Goal: Task Accomplishment & Management: Use online tool/utility

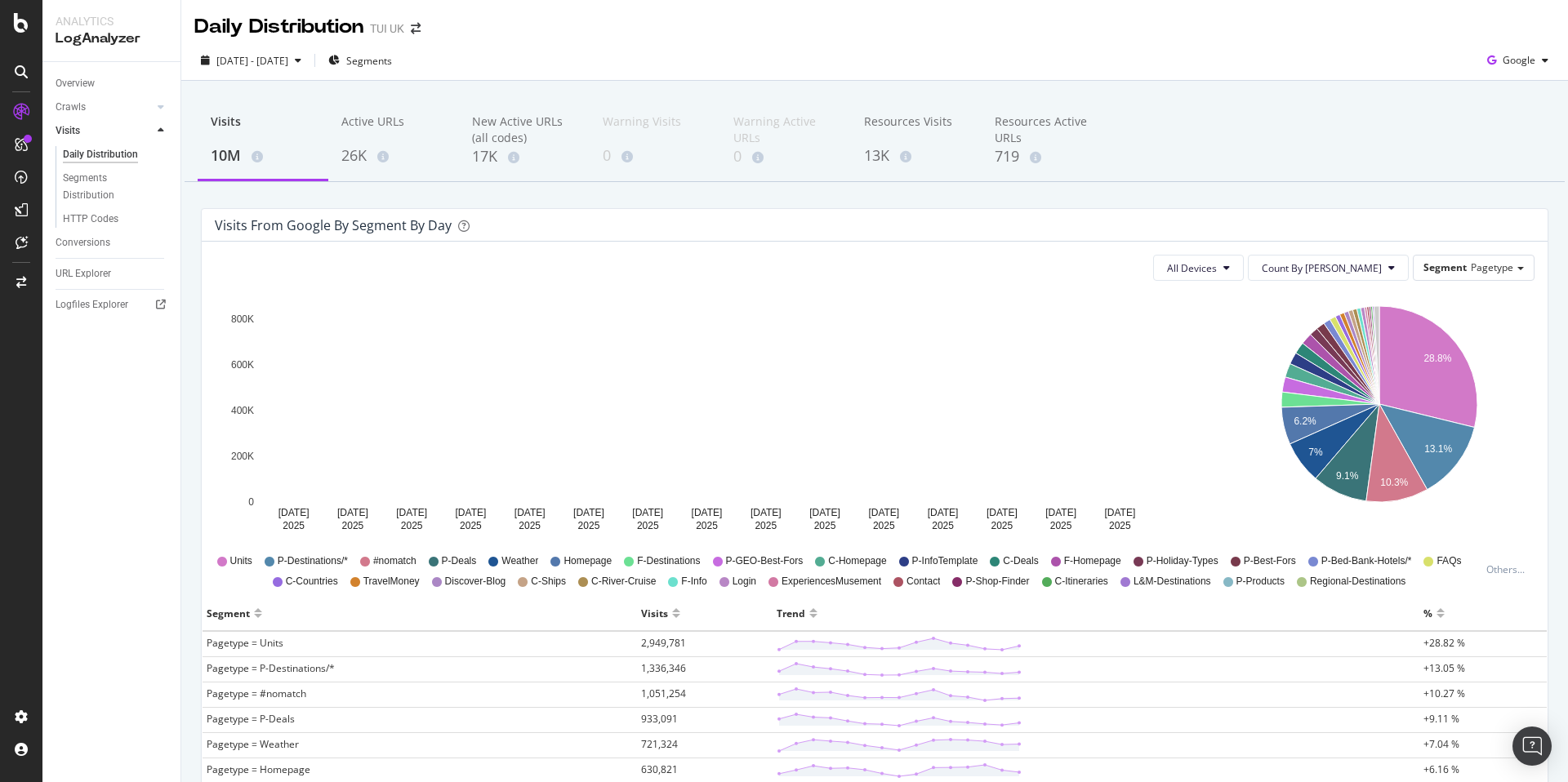
scroll to position [24, 0]
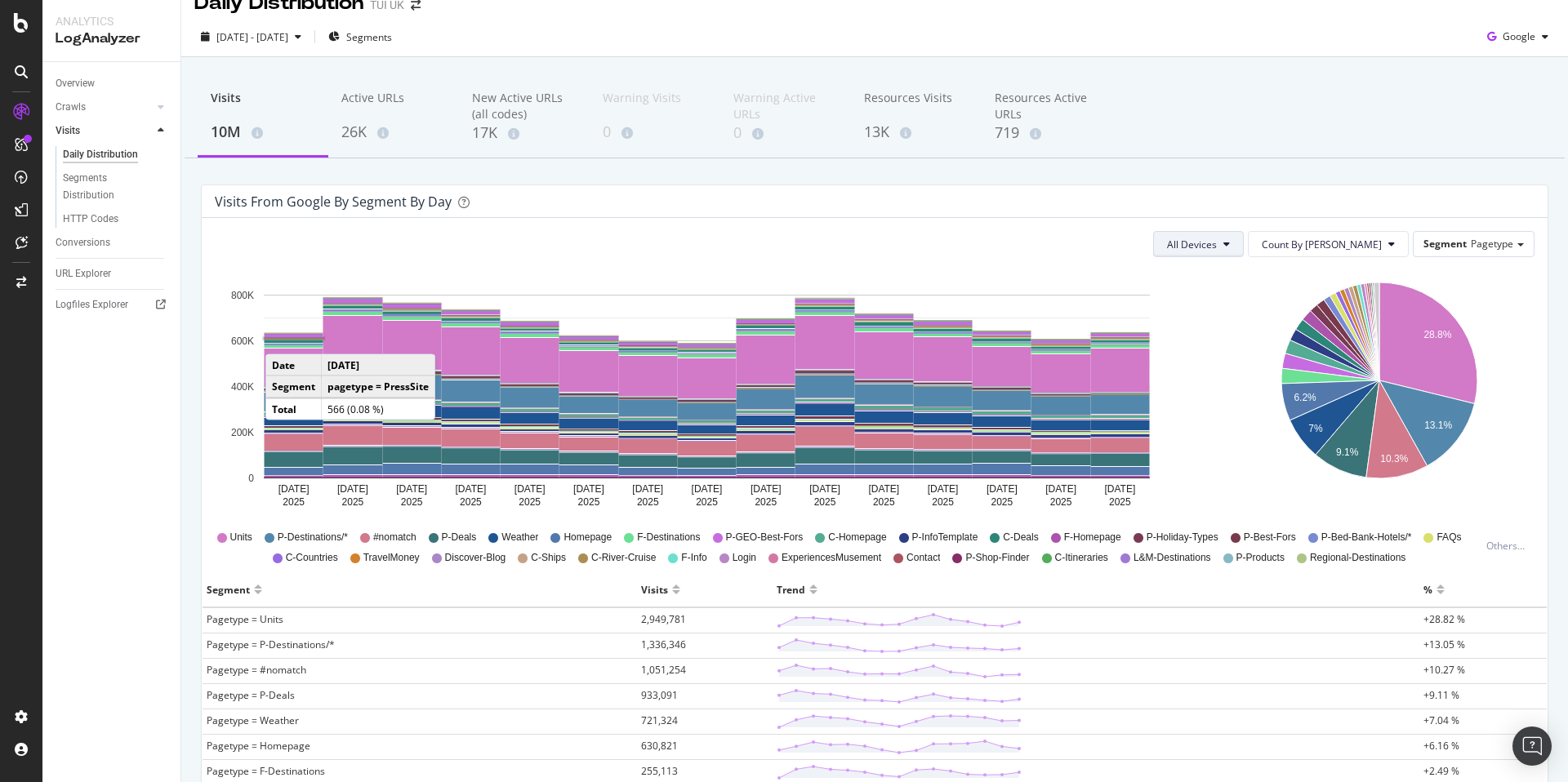
click at [1216, 247] on span "All Devices" at bounding box center [1192, 245] width 50 height 14
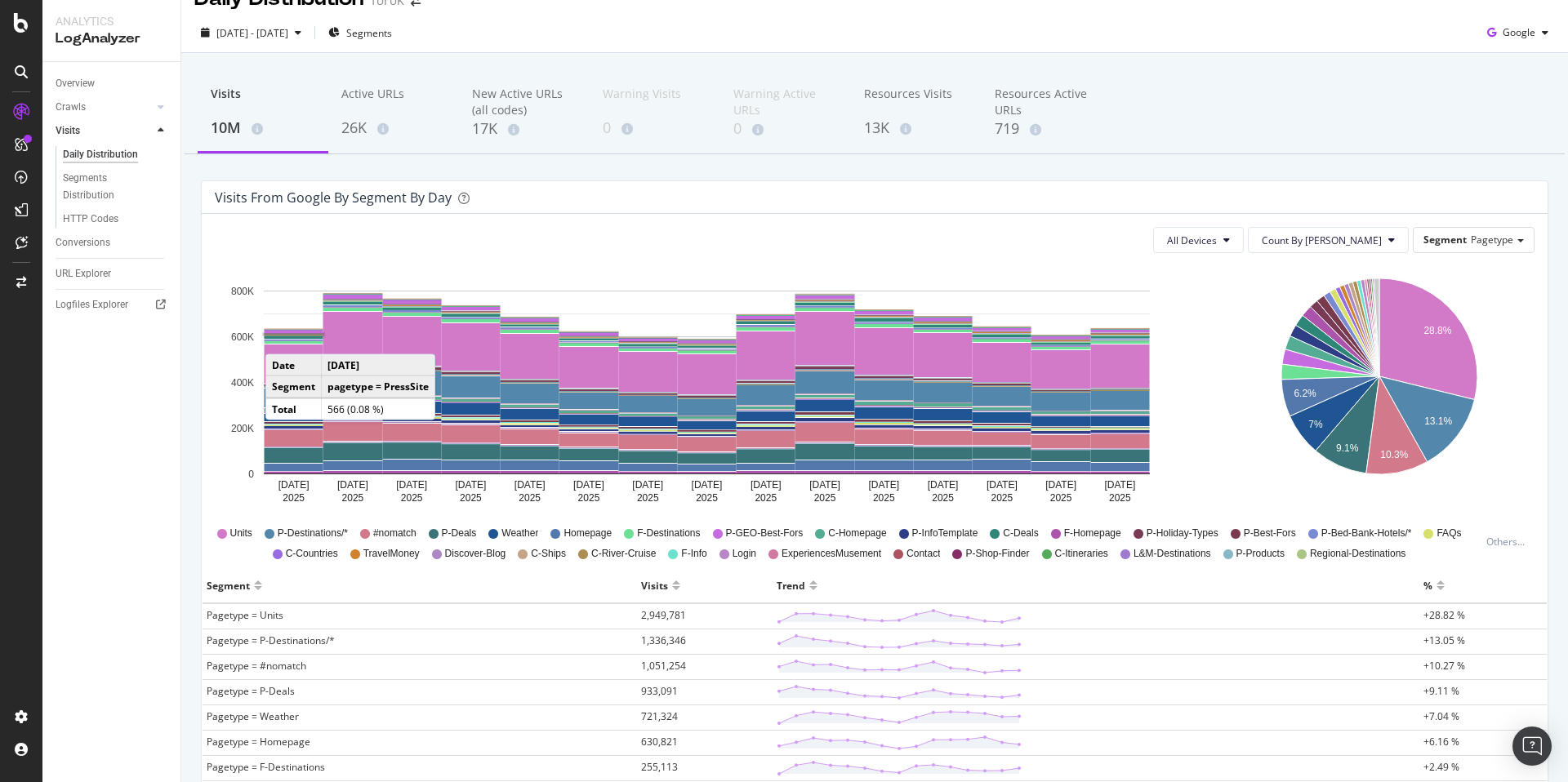
click at [1138, 228] on div "All Devices Count By Day Segment Pagetype" at bounding box center [875, 240] width 1319 height 26
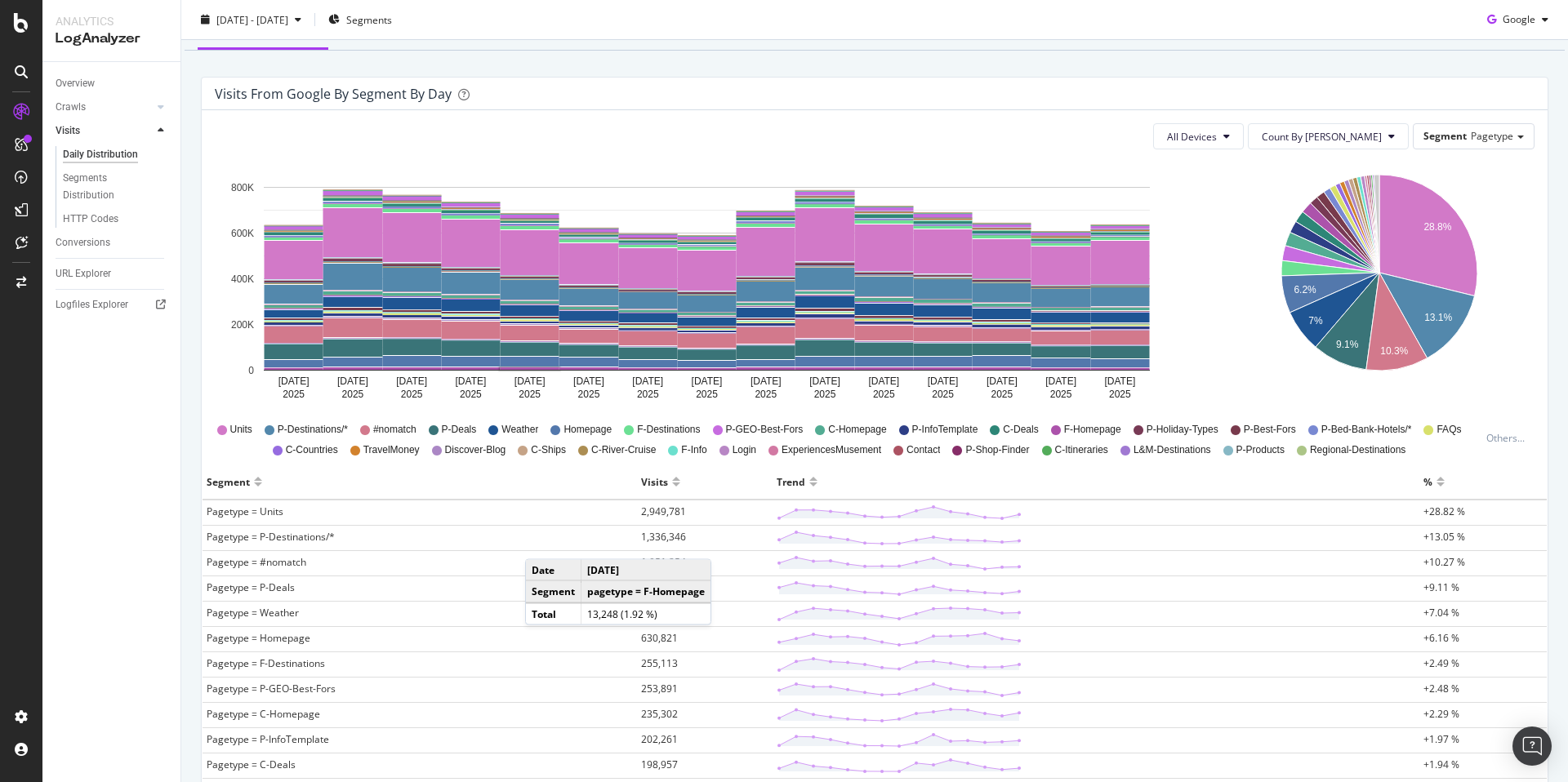
scroll to position [0, 0]
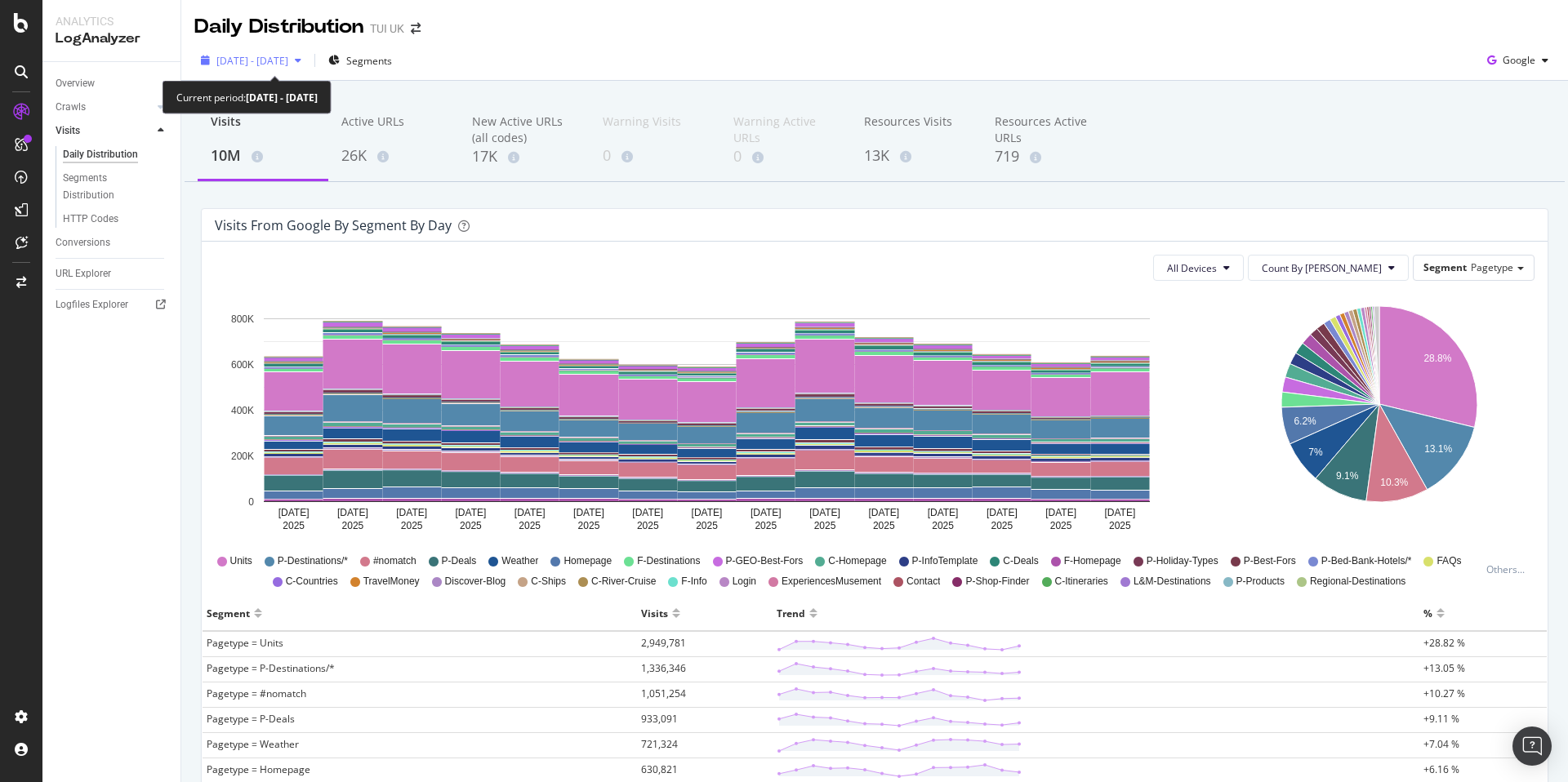
click at [289, 60] on span "[DATE] - [DATE]" at bounding box center [252, 61] width 72 height 14
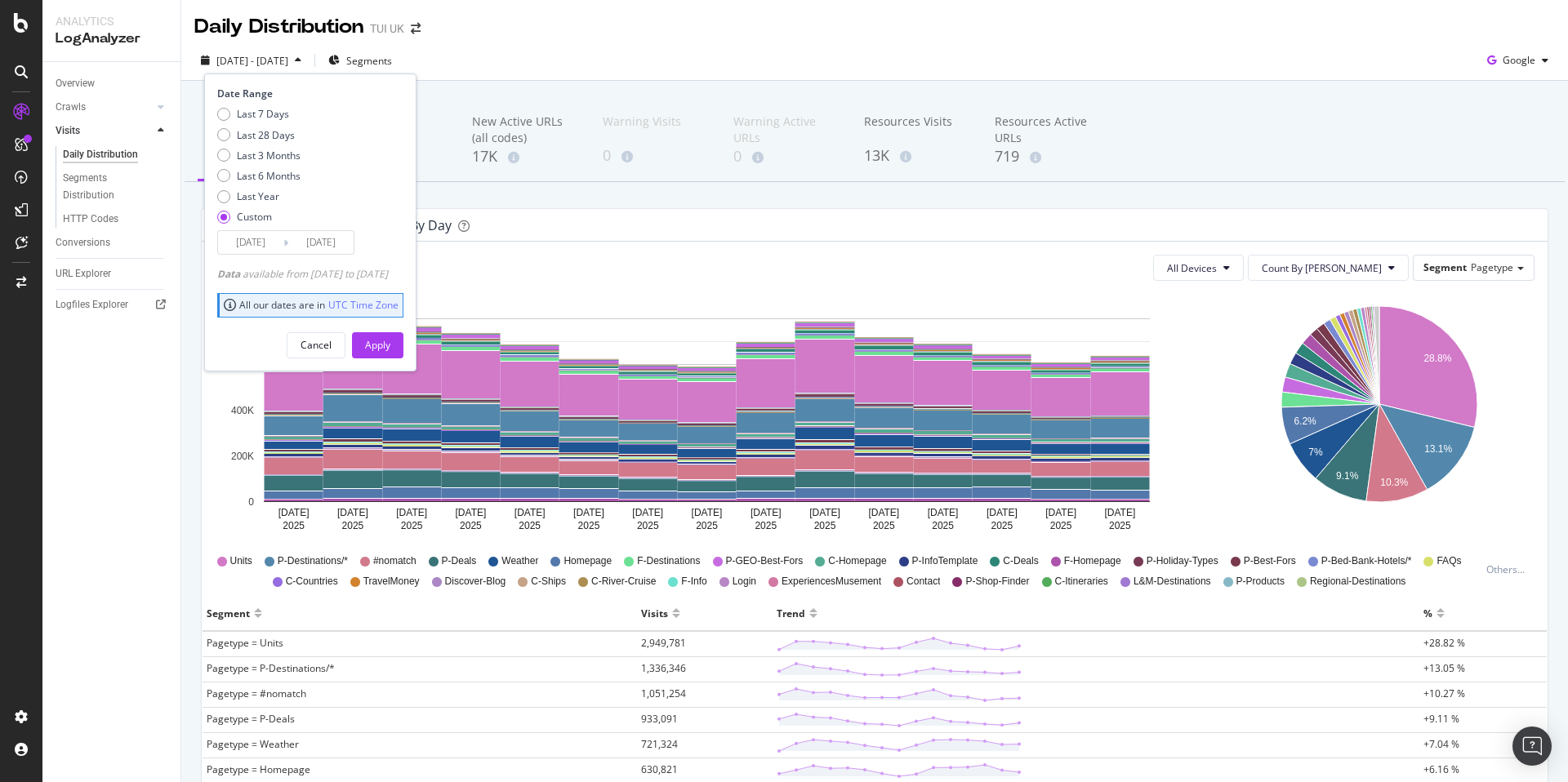
click at [259, 245] on input "[DATE]" at bounding box center [251, 242] width 66 height 23
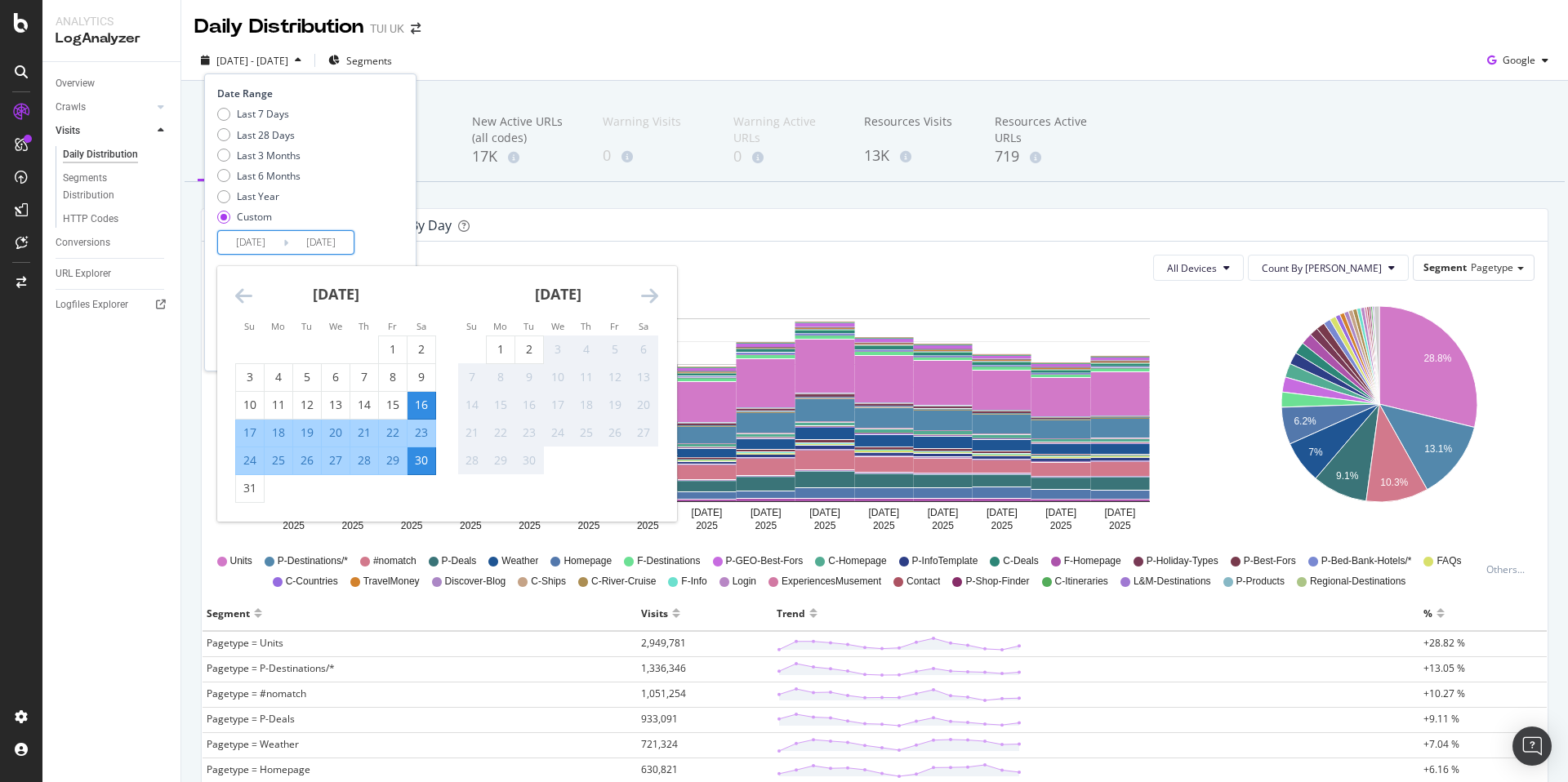
click at [281, 436] on div "18" at bounding box center [278, 432] width 28 height 16
type input "[DATE]"
click at [505, 351] on div "1" at bounding box center [500, 349] width 28 height 16
type input "[DATE]"
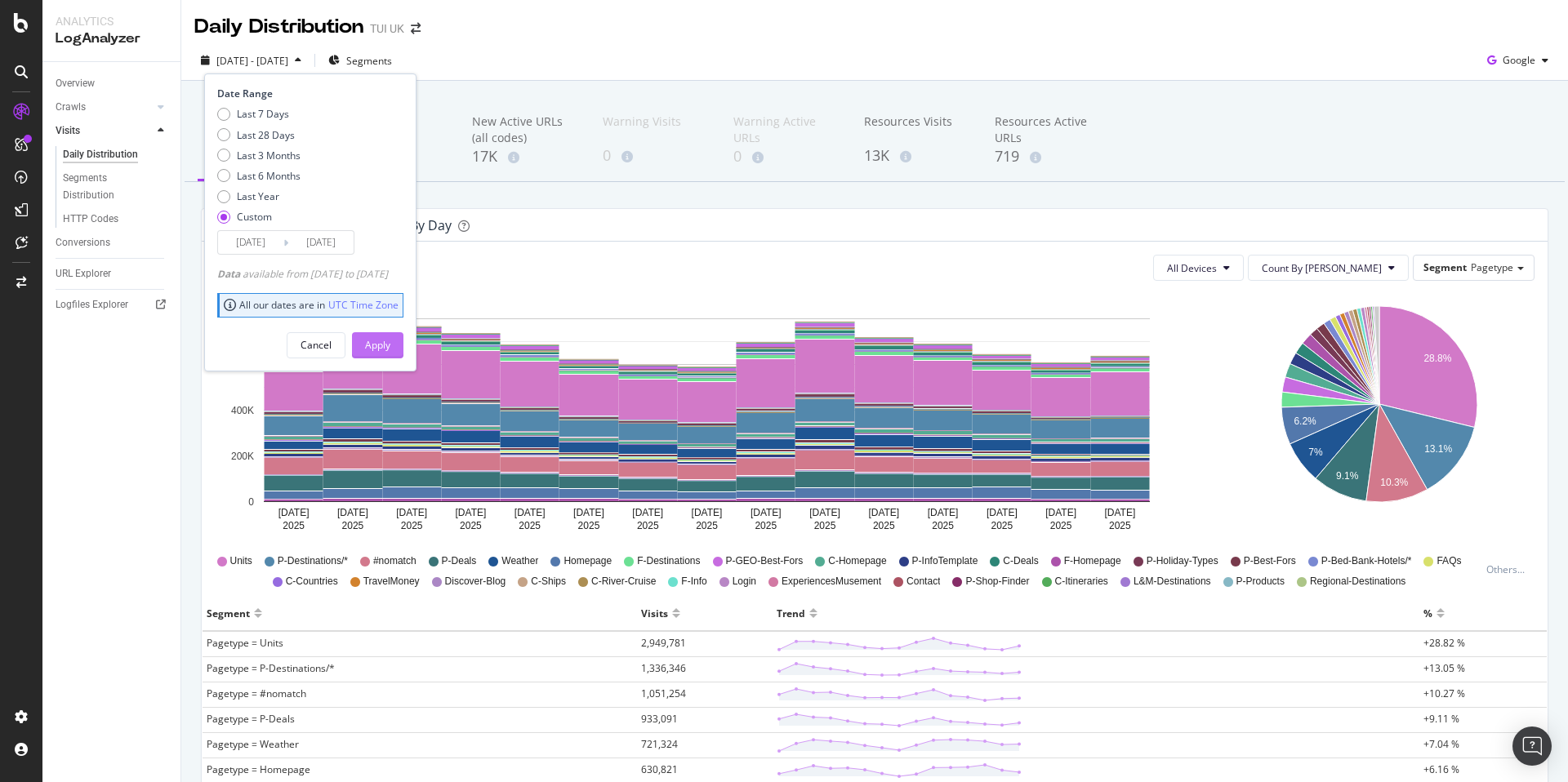
click at [391, 351] on div "Apply" at bounding box center [377, 345] width 26 height 14
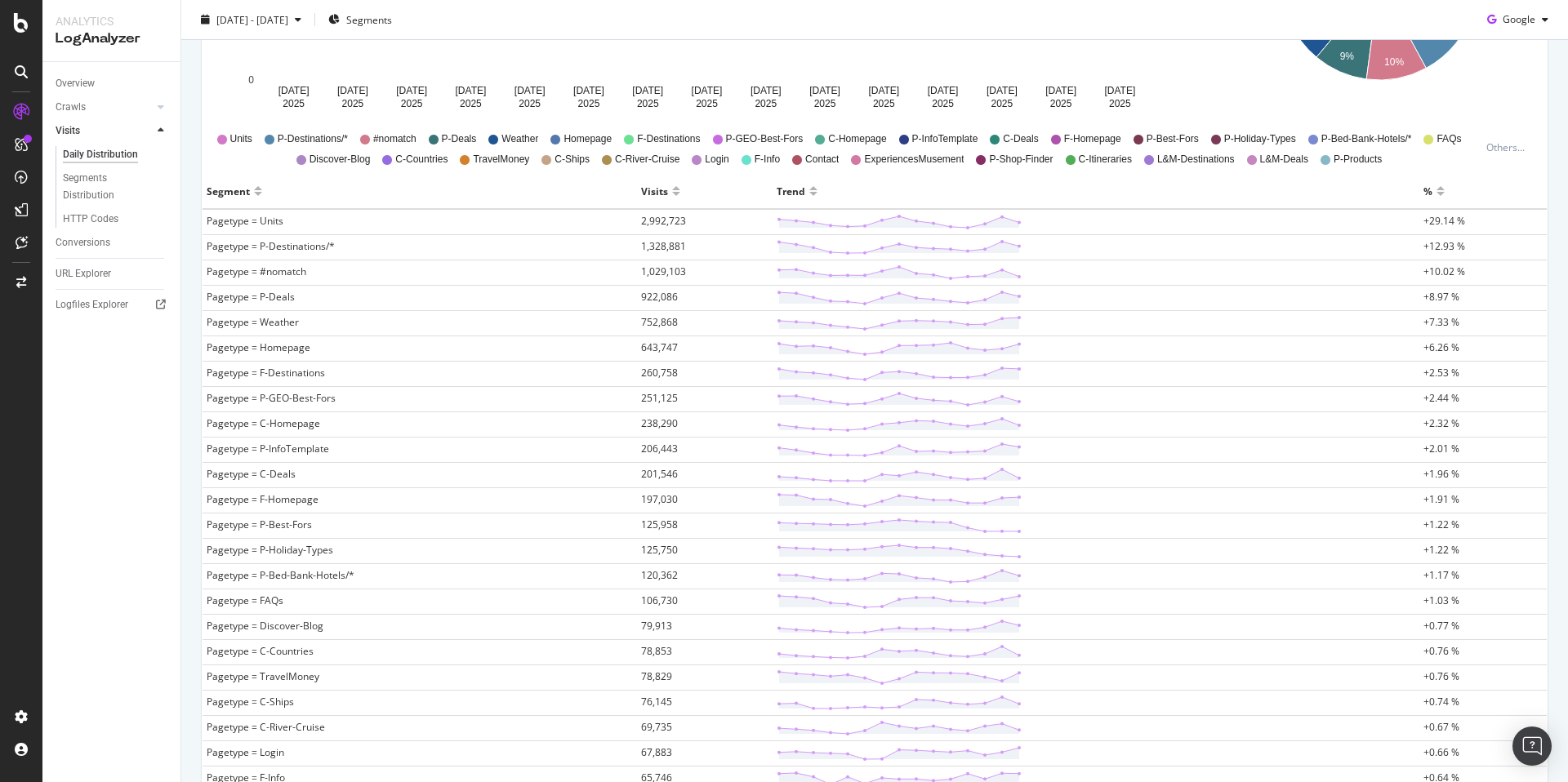
scroll to position [428, 0]
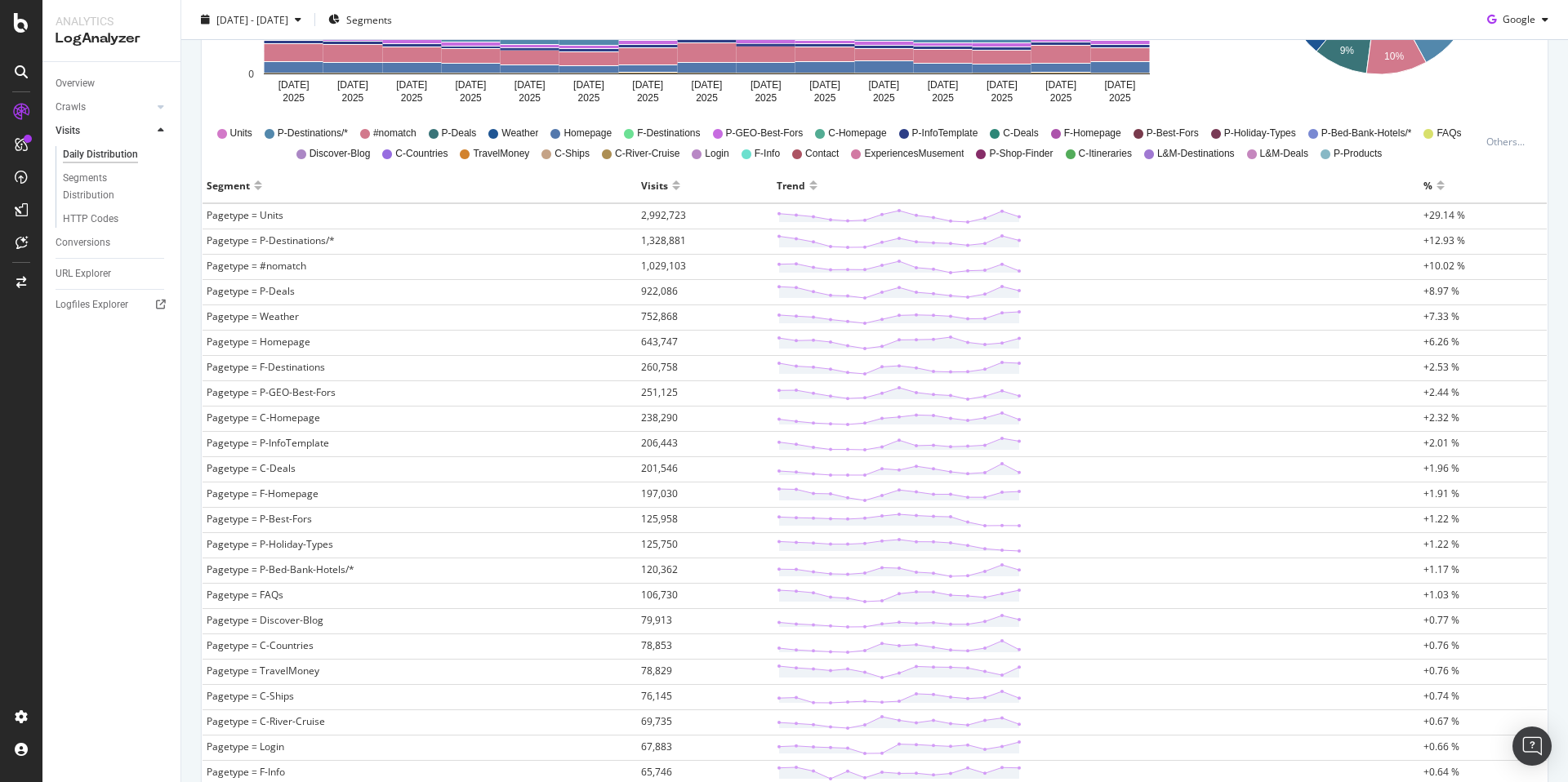
drag, startPoint x: 269, startPoint y: 472, endPoint x: 236, endPoint y: 472, distance: 33.0
click at [268, 472] on span "Pagetype = C-Deals" at bounding box center [251, 469] width 89 height 14
click at [234, 472] on span "Pagetype = C-Deals" at bounding box center [251, 469] width 89 height 14
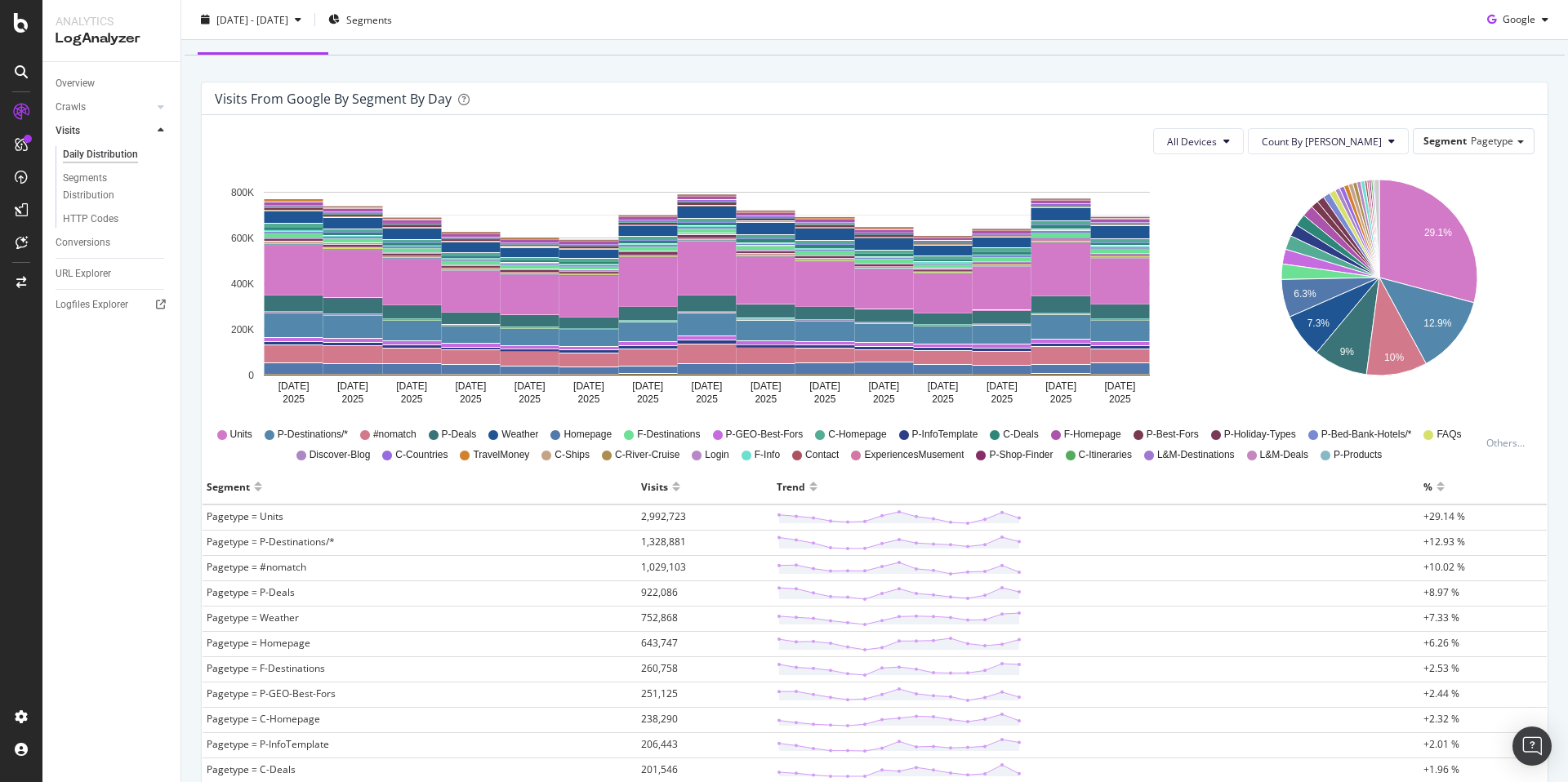
scroll to position [0, 0]
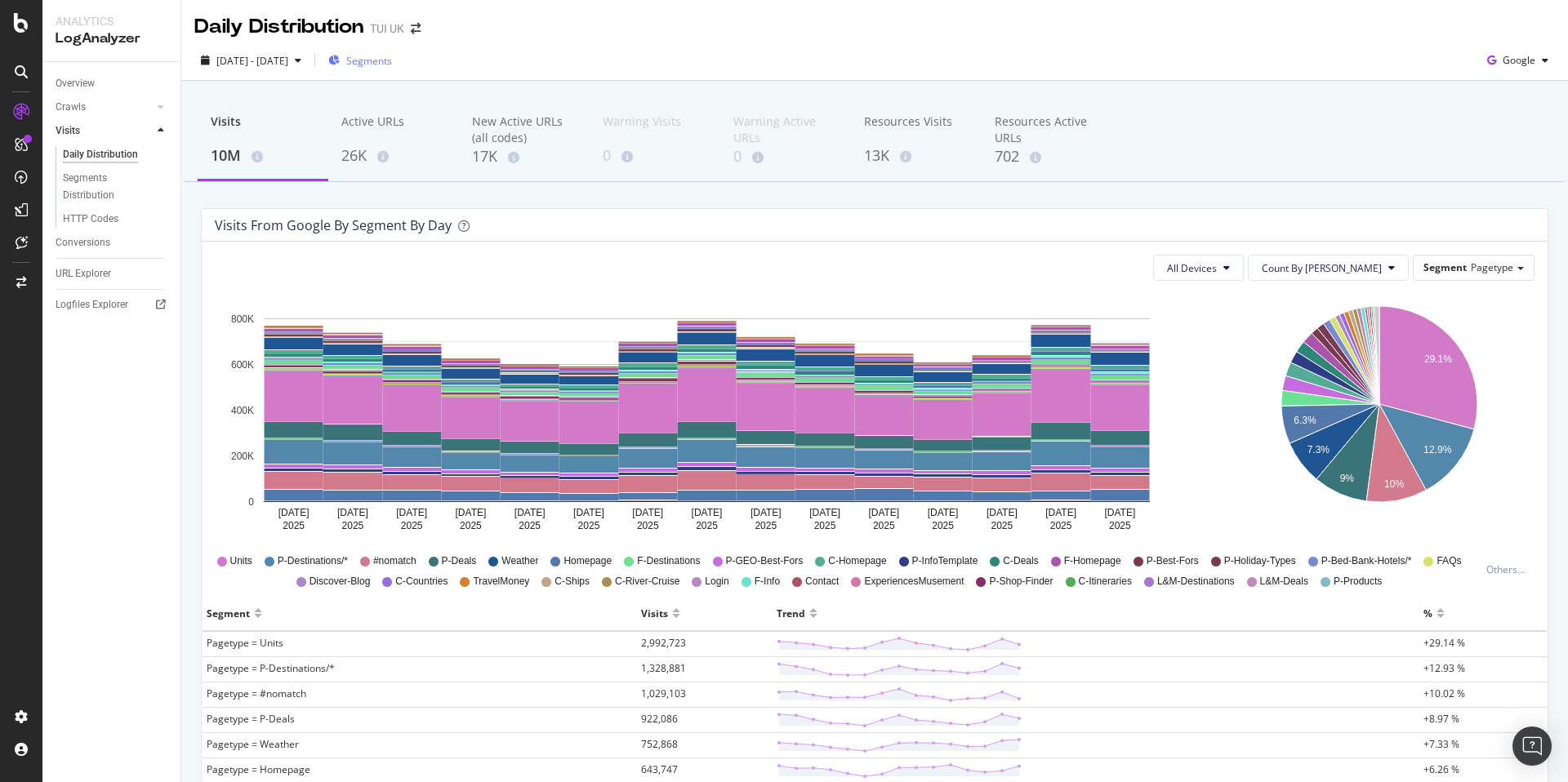
click at [392, 67] on div "Segments" at bounding box center [360, 60] width 64 height 25
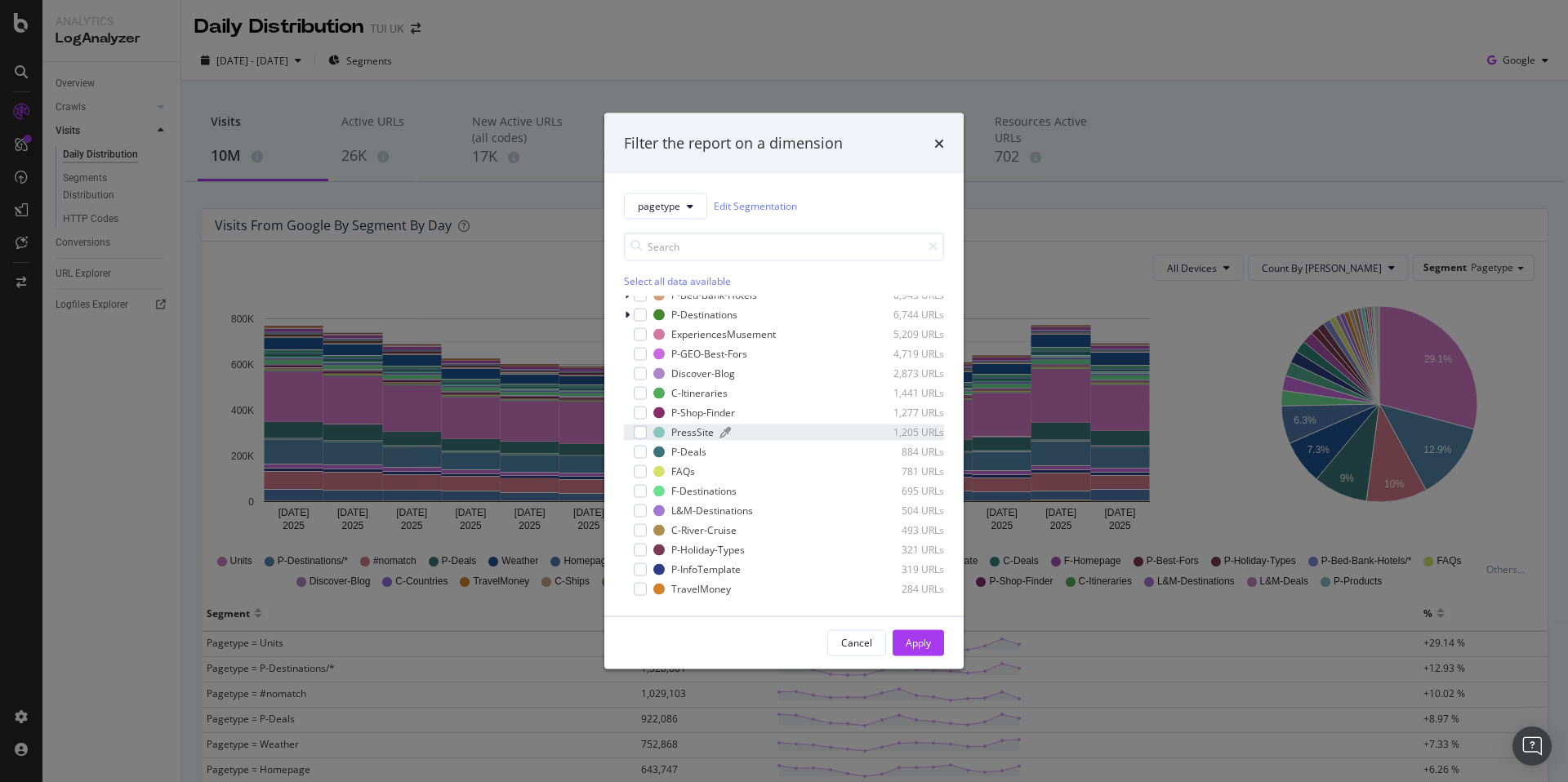
scroll to position [75, 0]
click at [637, 447] on div "modal" at bounding box center [640, 447] width 13 height 13
click at [908, 639] on div "Apply" at bounding box center [918, 643] width 26 height 14
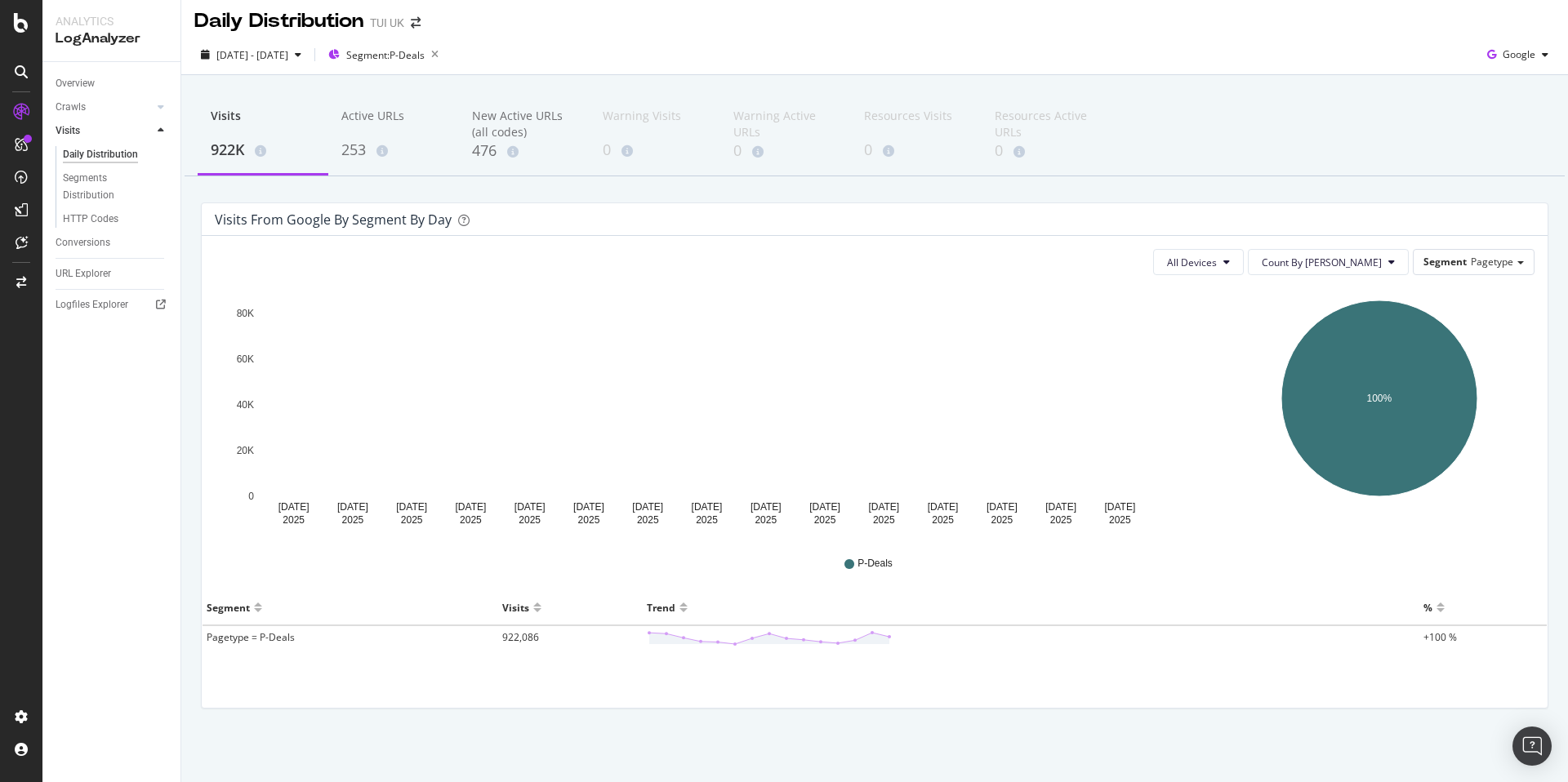
scroll to position [5, 0]
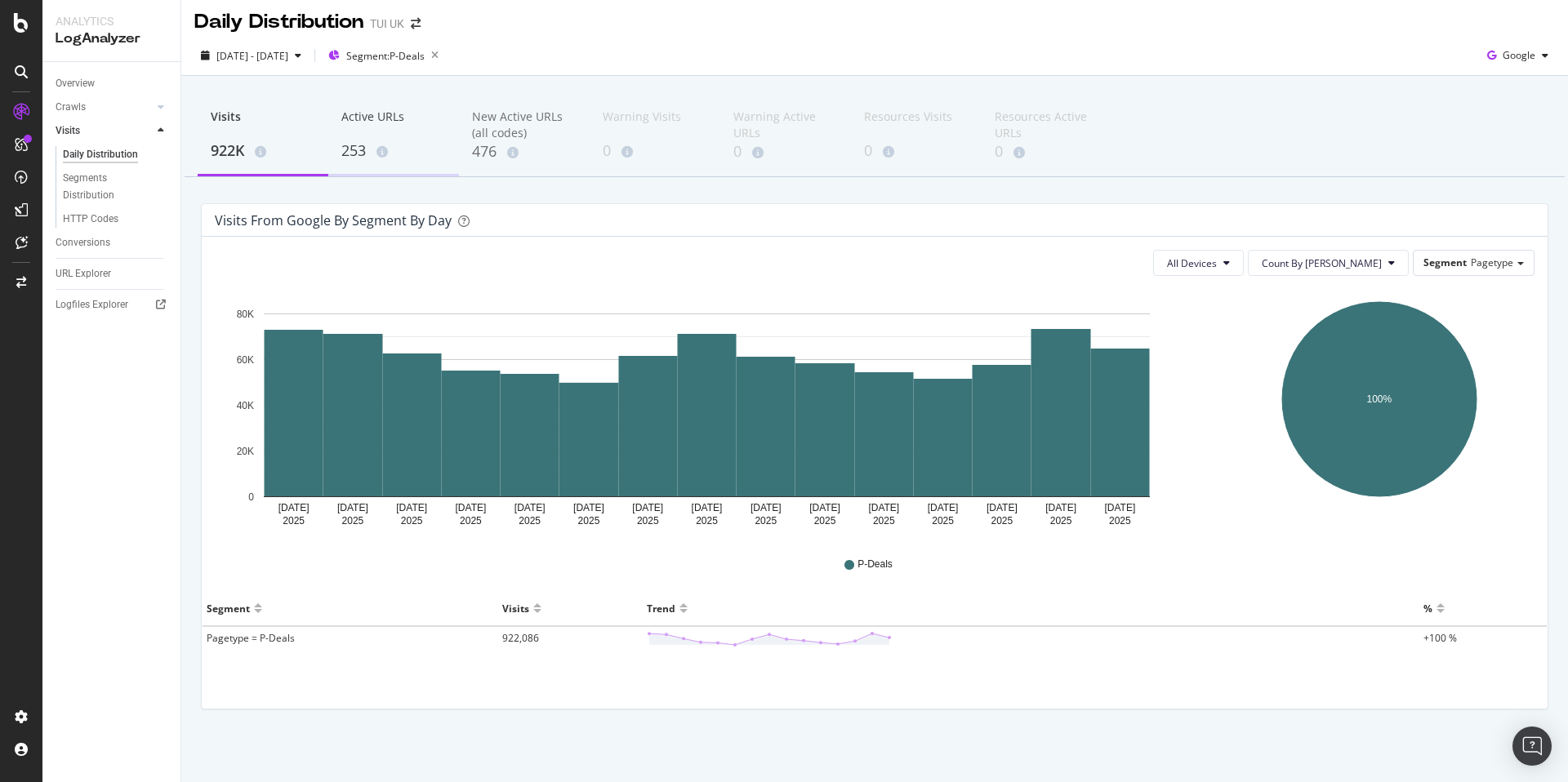
click at [356, 149] on div "253" at bounding box center [393, 151] width 105 height 21
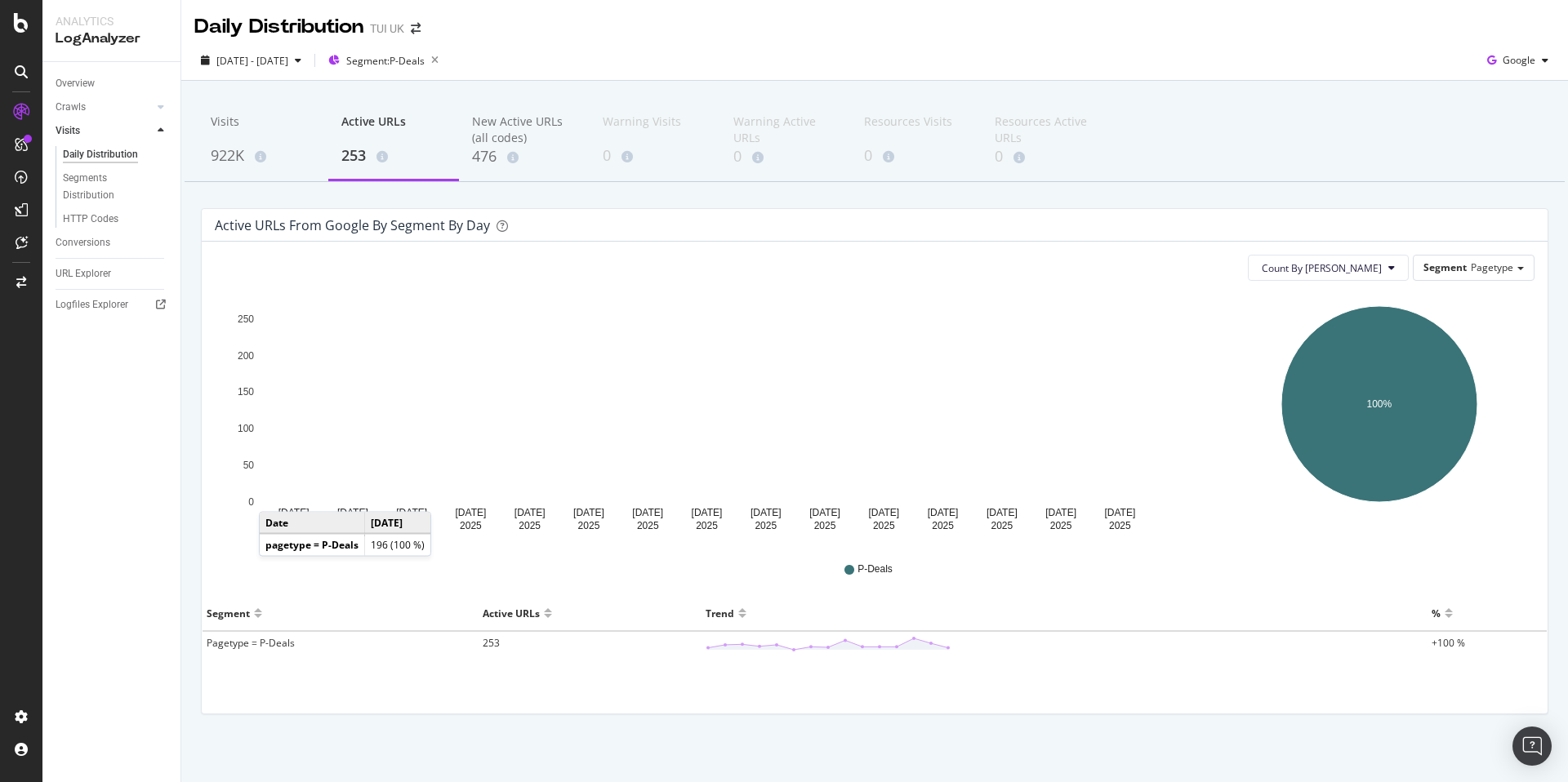
scroll to position [5, 0]
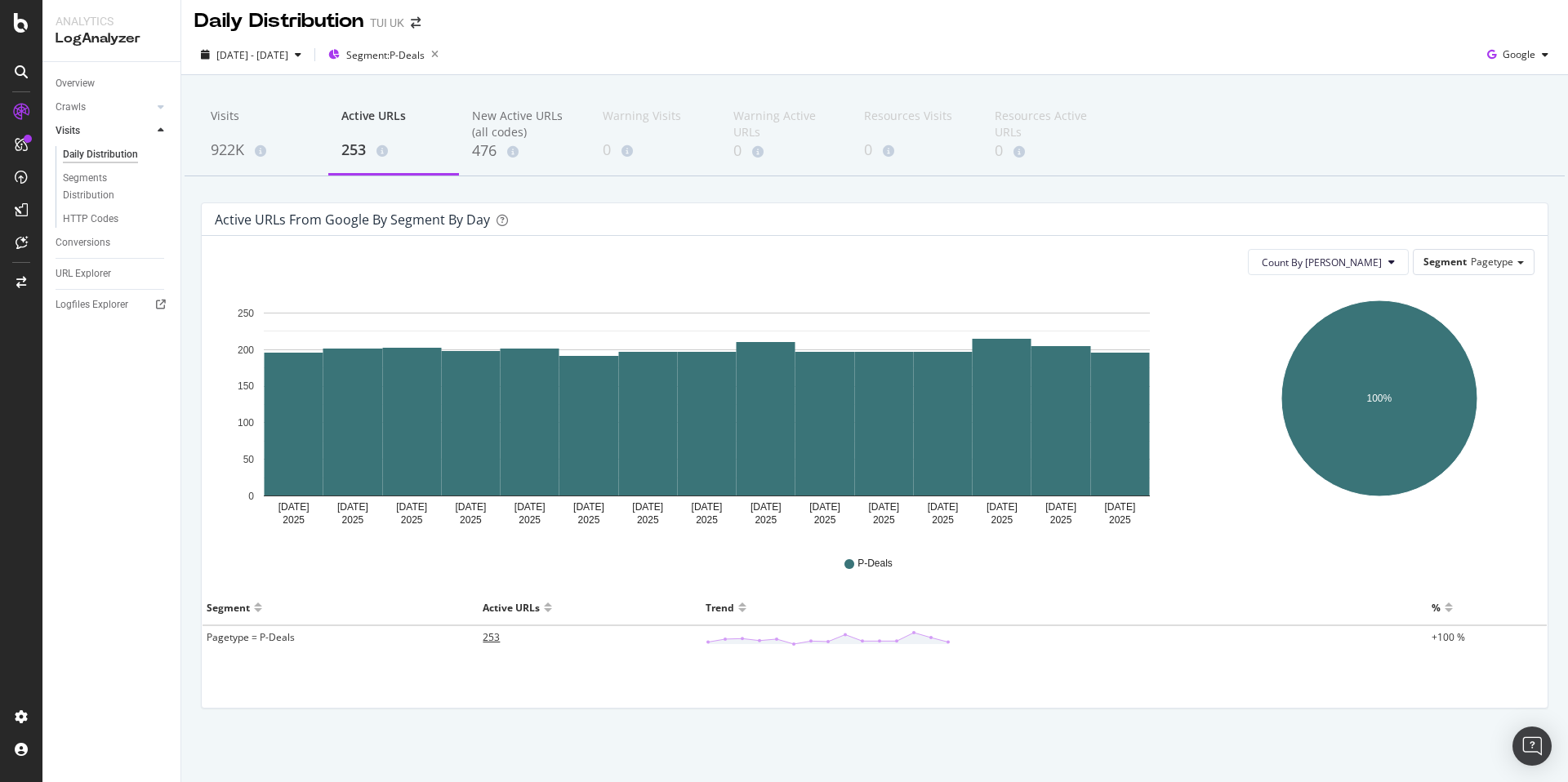
click at [487, 642] on span "253" at bounding box center [490, 637] width 17 height 14
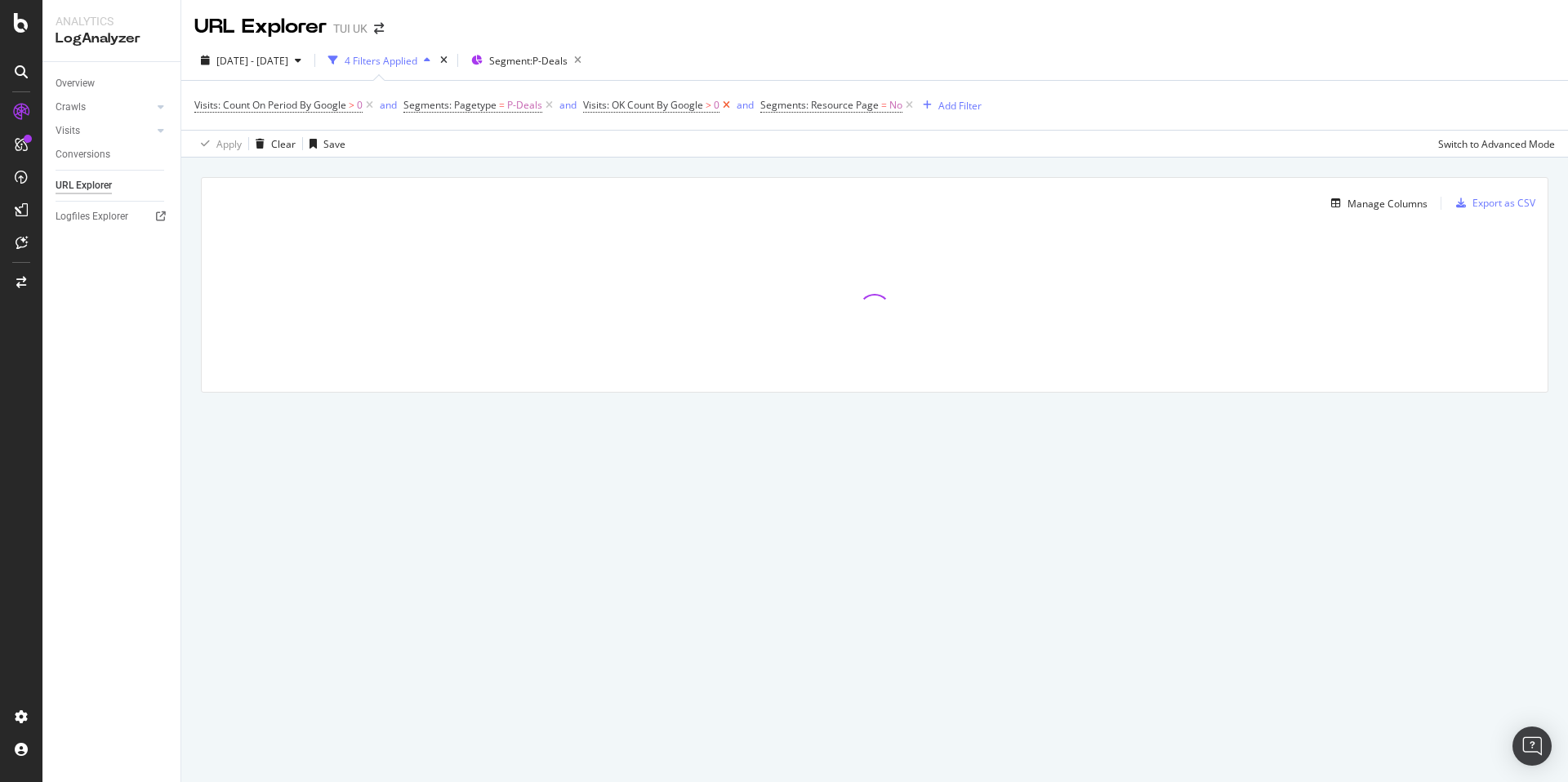
click at [725, 106] on icon at bounding box center [726, 105] width 14 height 16
click at [730, 107] on icon at bounding box center [733, 105] width 14 height 16
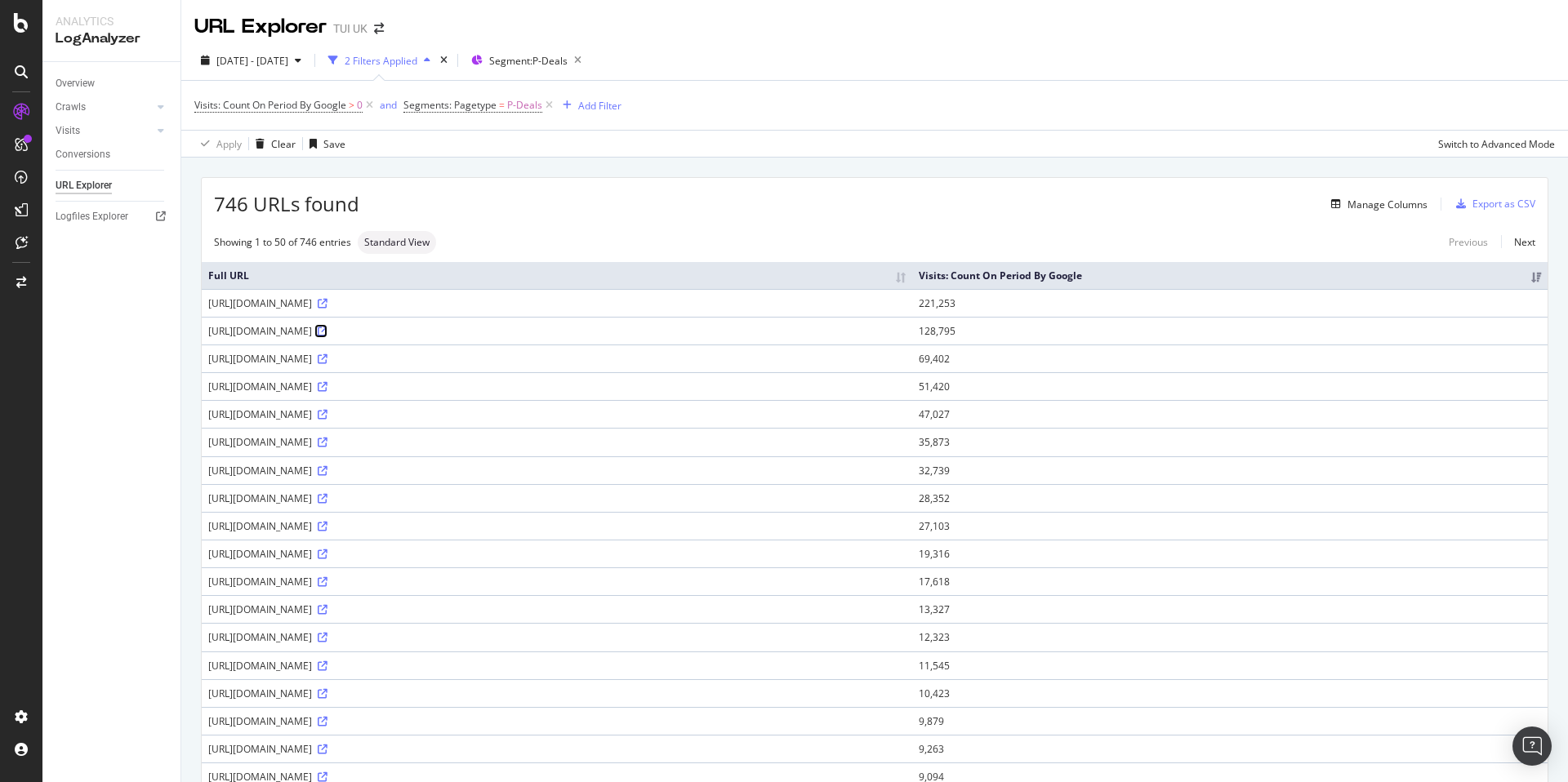
click at [328, 329] on icon at bounding box center [322, 331] width 10 height 10
click at [101, 306] on div "PageWorkers" at bounding box center [94, 307] width 67 height 16
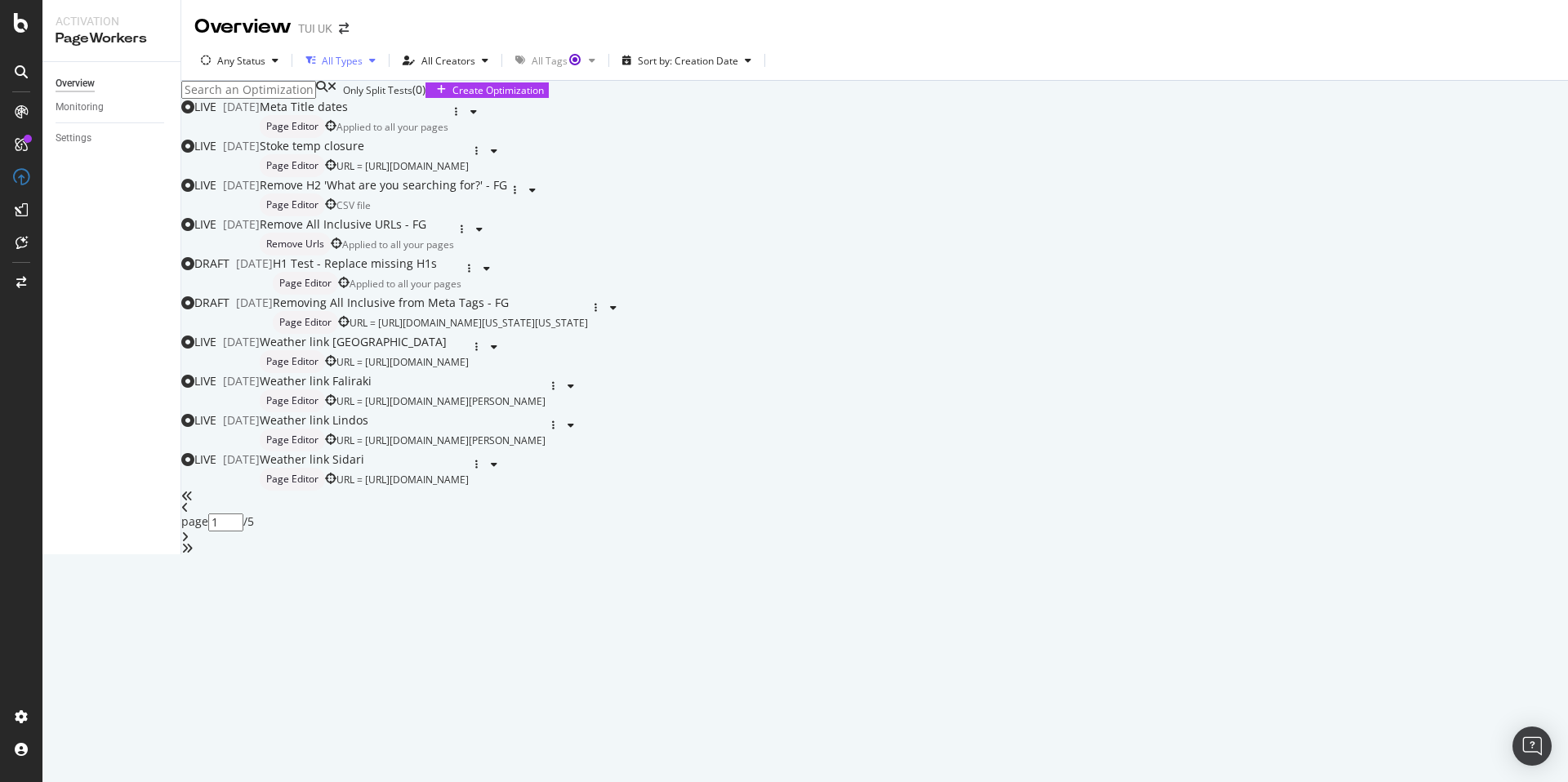
click at [369, 64] on icon "button" at bounding box center [372, 60] width 6 height 10
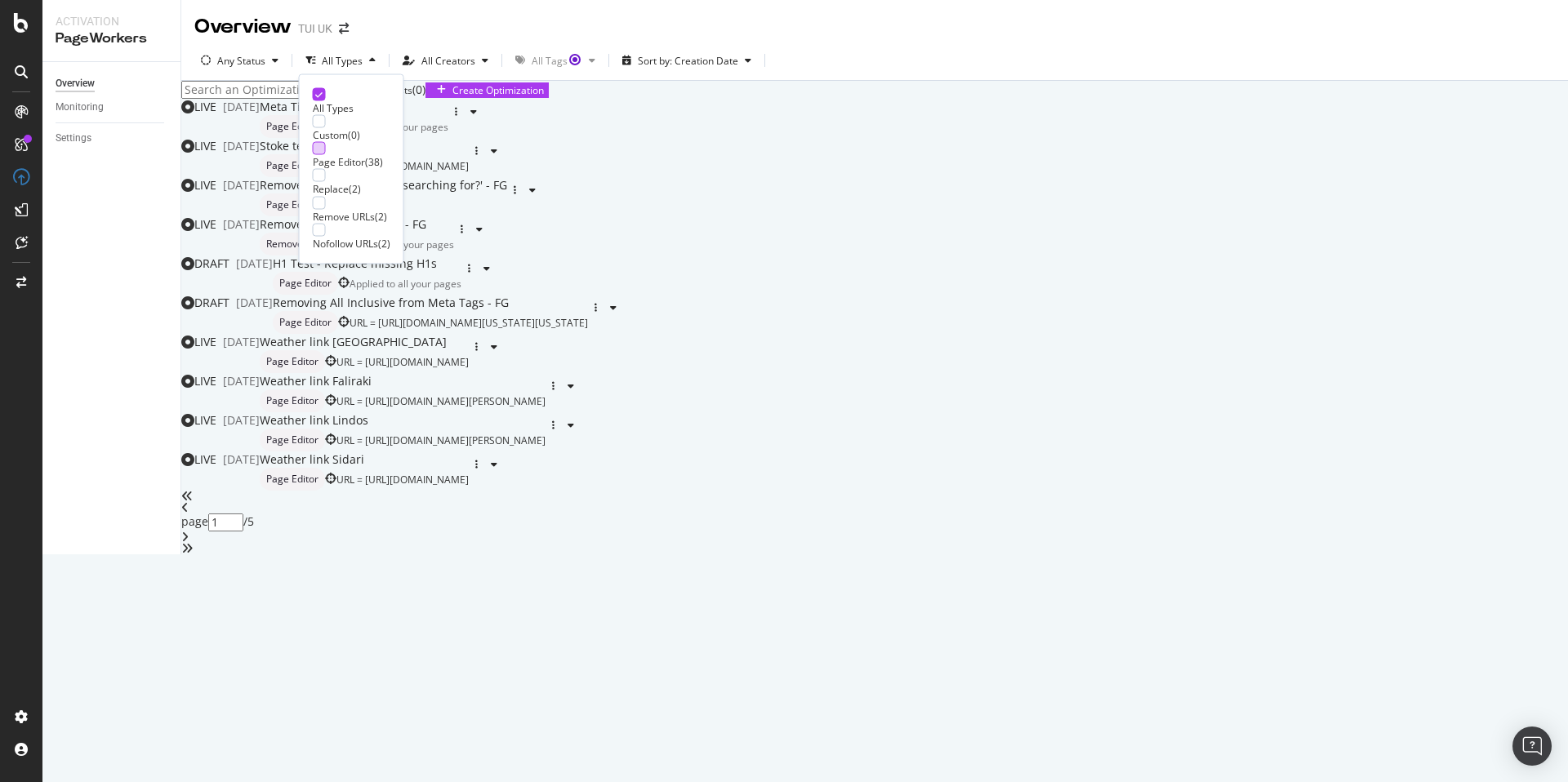
click at [323, 150] on div at bounding box center [319, 148] width 13 height 13
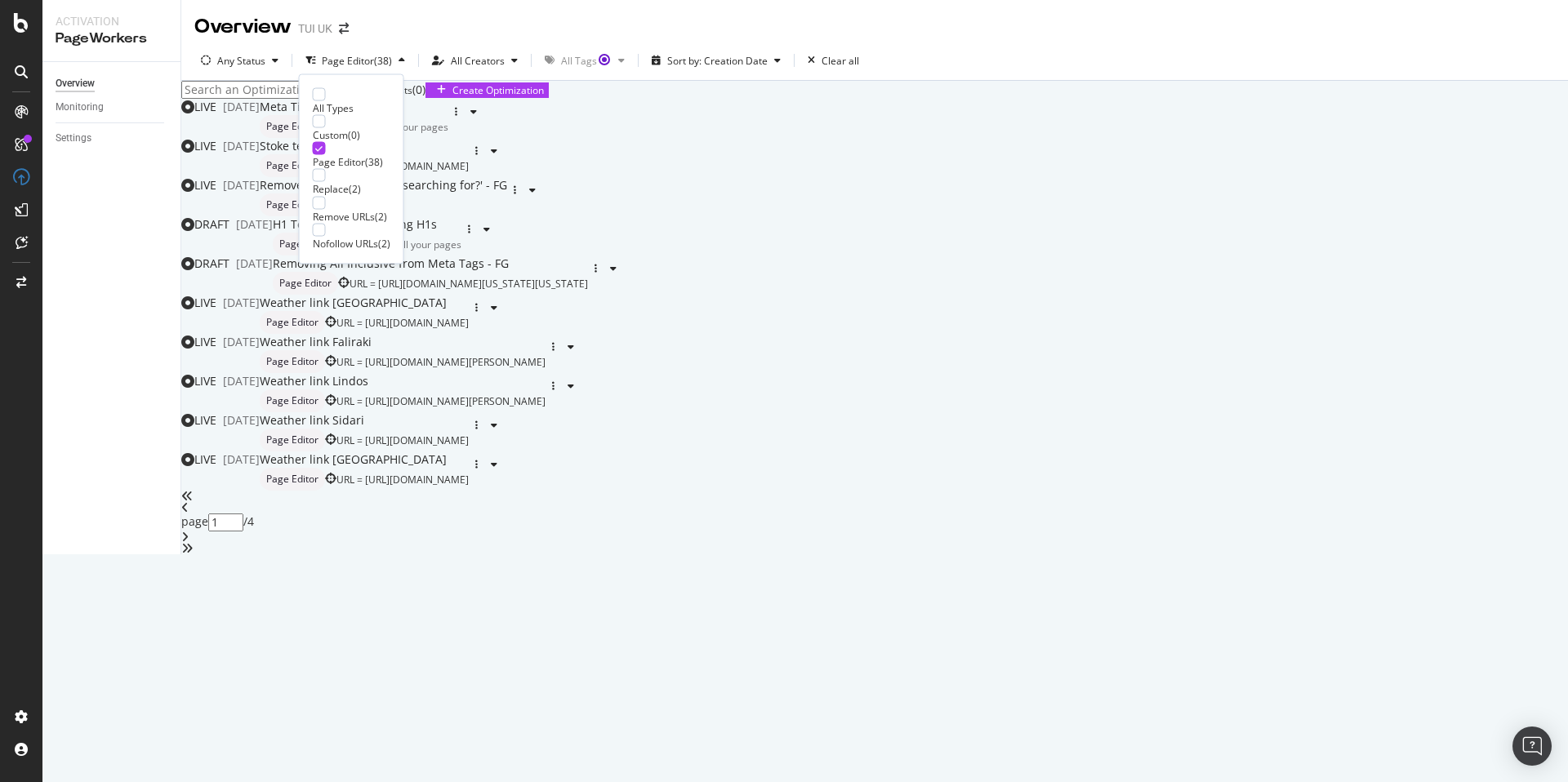
click at [904, 99] on div "Only Split Tests ( 0 ) Create Optimization" at bounding box center [874, 90] width 1386 height 18
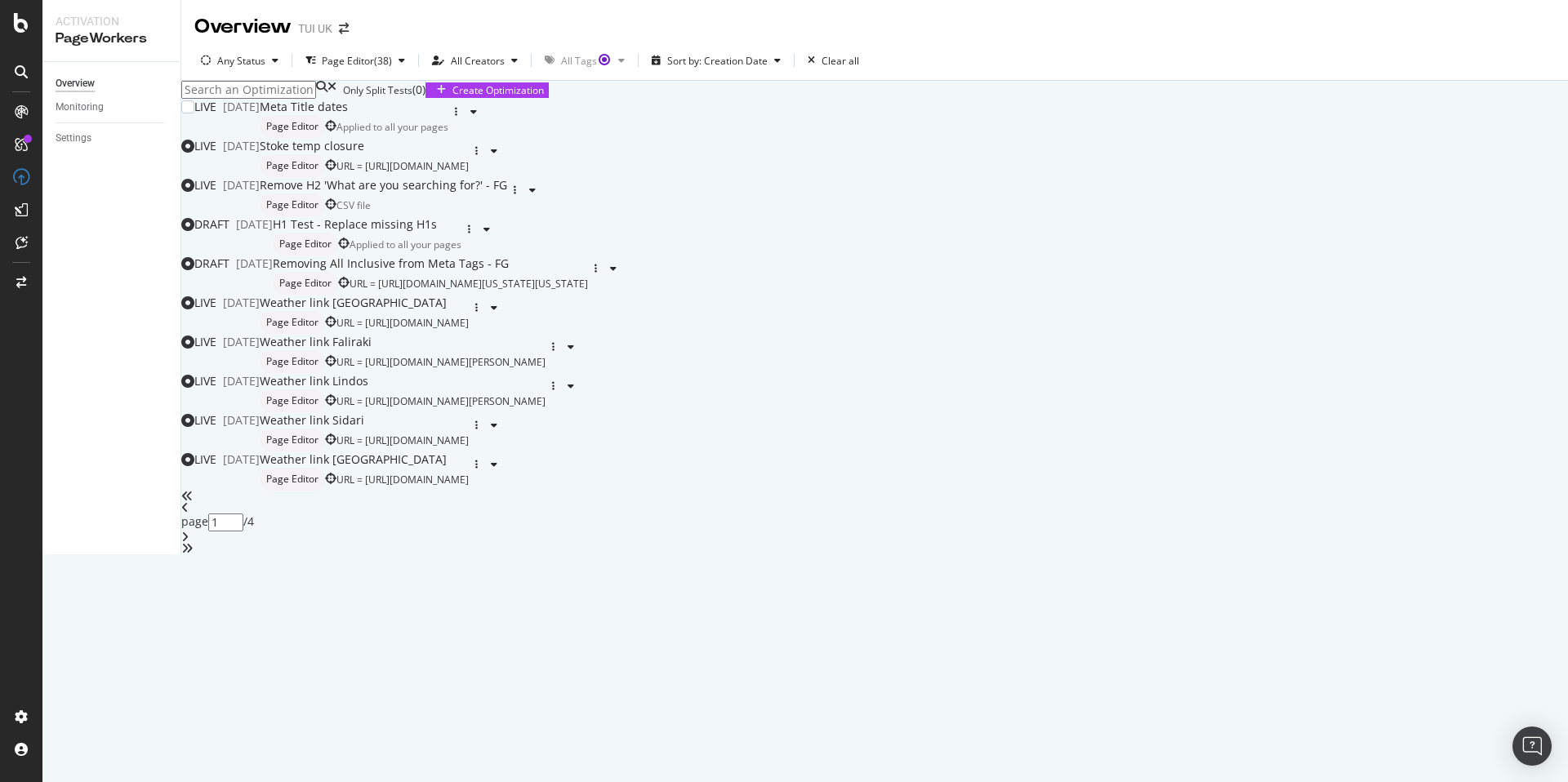
click at [348, 115] on div "Meta Title dates" at bounding box center [303, 107] width 88 height 16
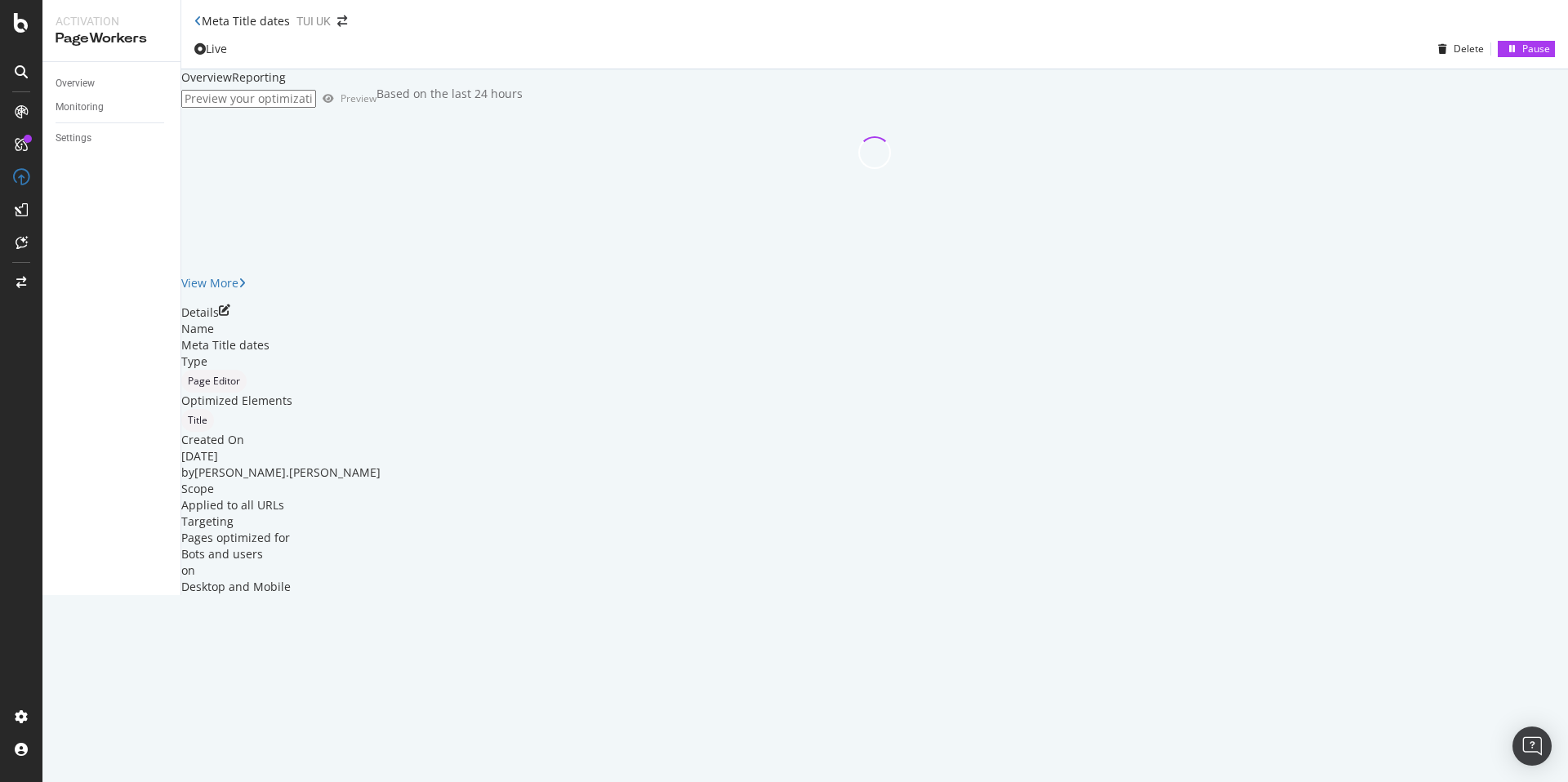
click at [316, 107] on input "url" at bounding box center [249, 99] width 135 height 18
paste input "https://www.tui.co.uk/holidays/last-minute"
type input "https://www.tui.co.uk/holidays/last-minute"
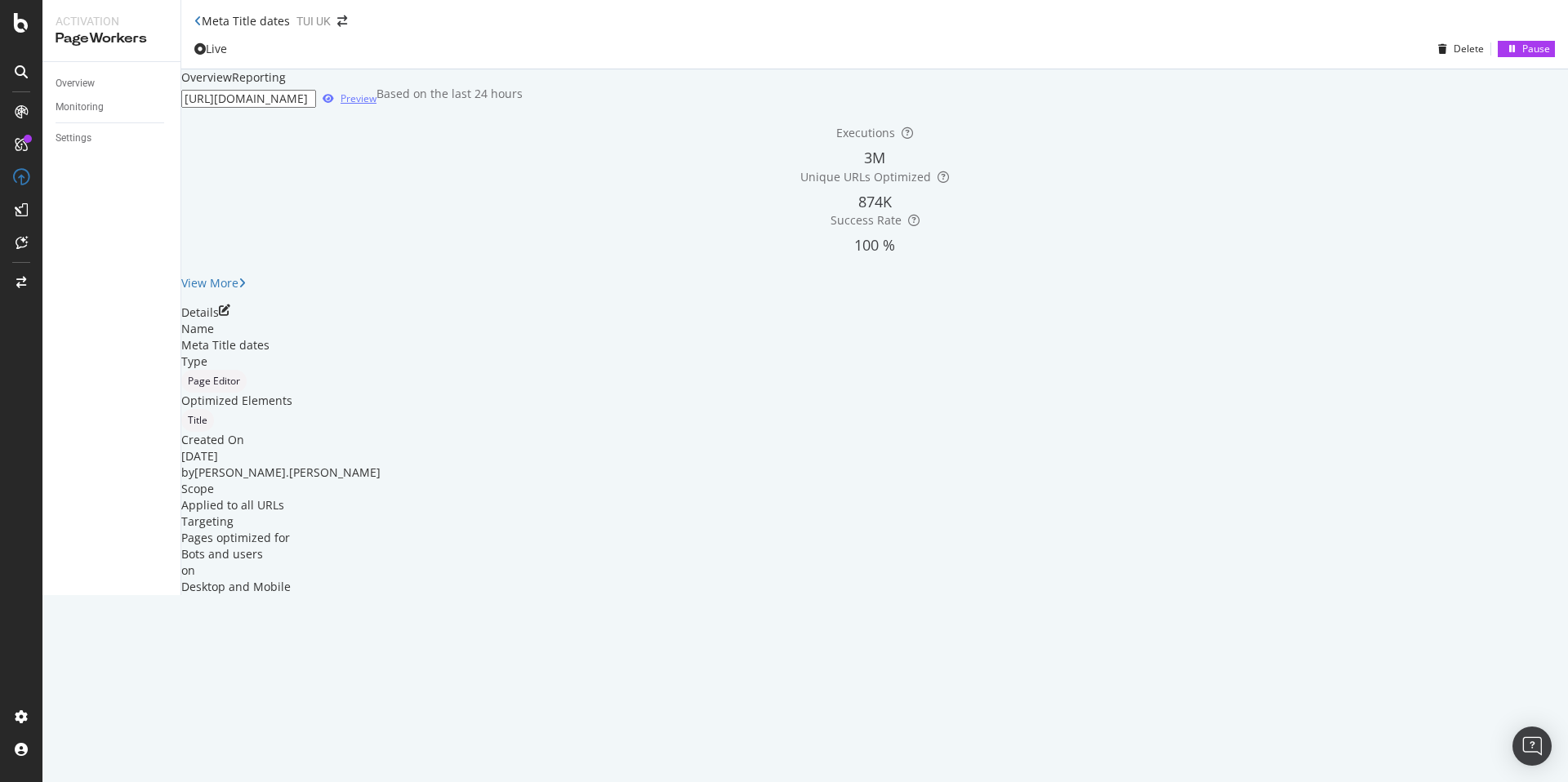
scroll to position [0, 0]
click at [376, 106] on div "Preview" at bounding box center [358, 99] width 36 height 14
click at [286, 86] on div "Reporting" at bounding box center [258, 77] width 54 height 16
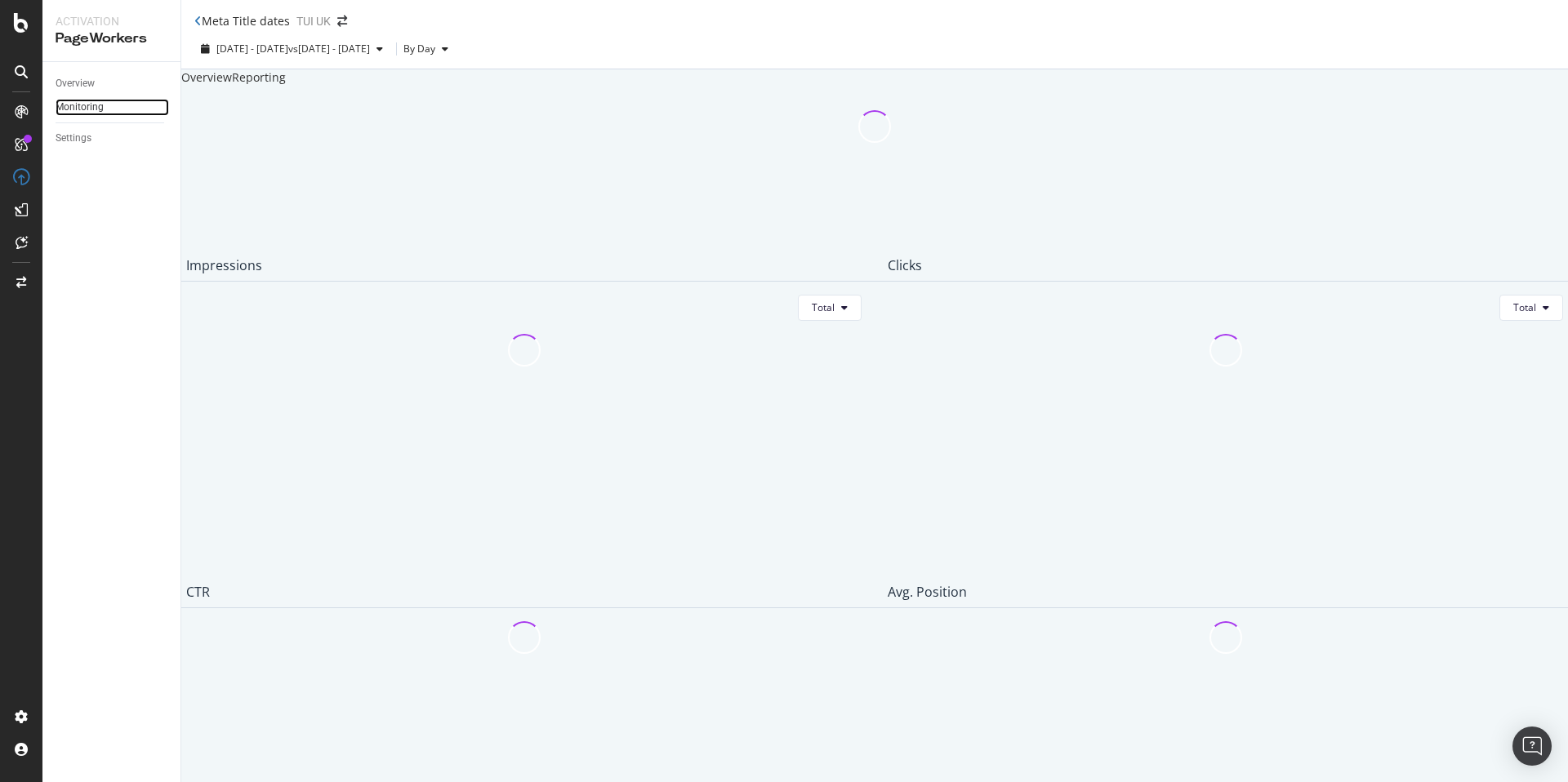
click at [124, 104] on link "Monitoring" at bounding box center [113, 107] width 114 height 17
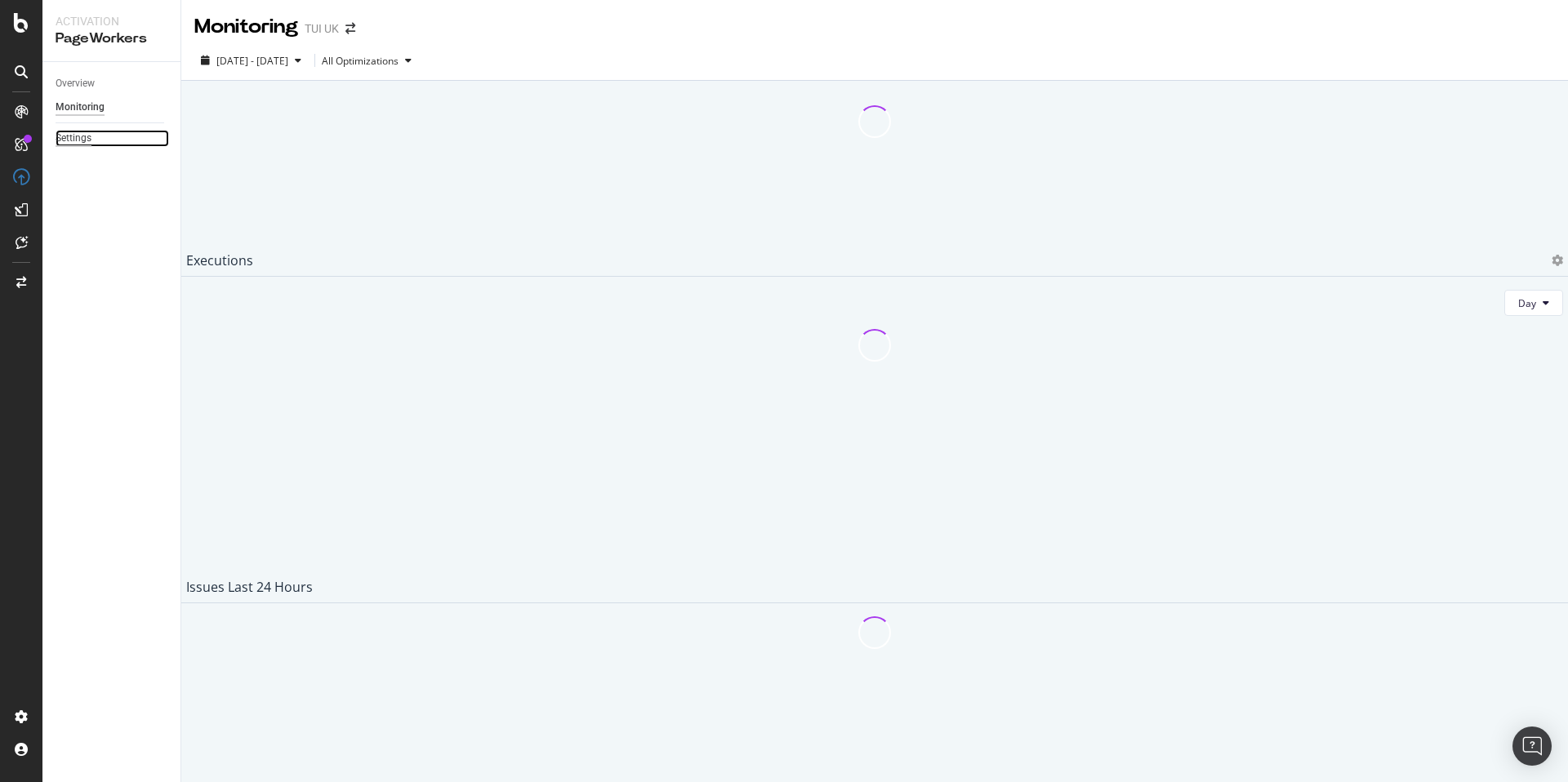
click at [80, 142] on div "Settings" at bounding box center [74, 138] width 36 height 17
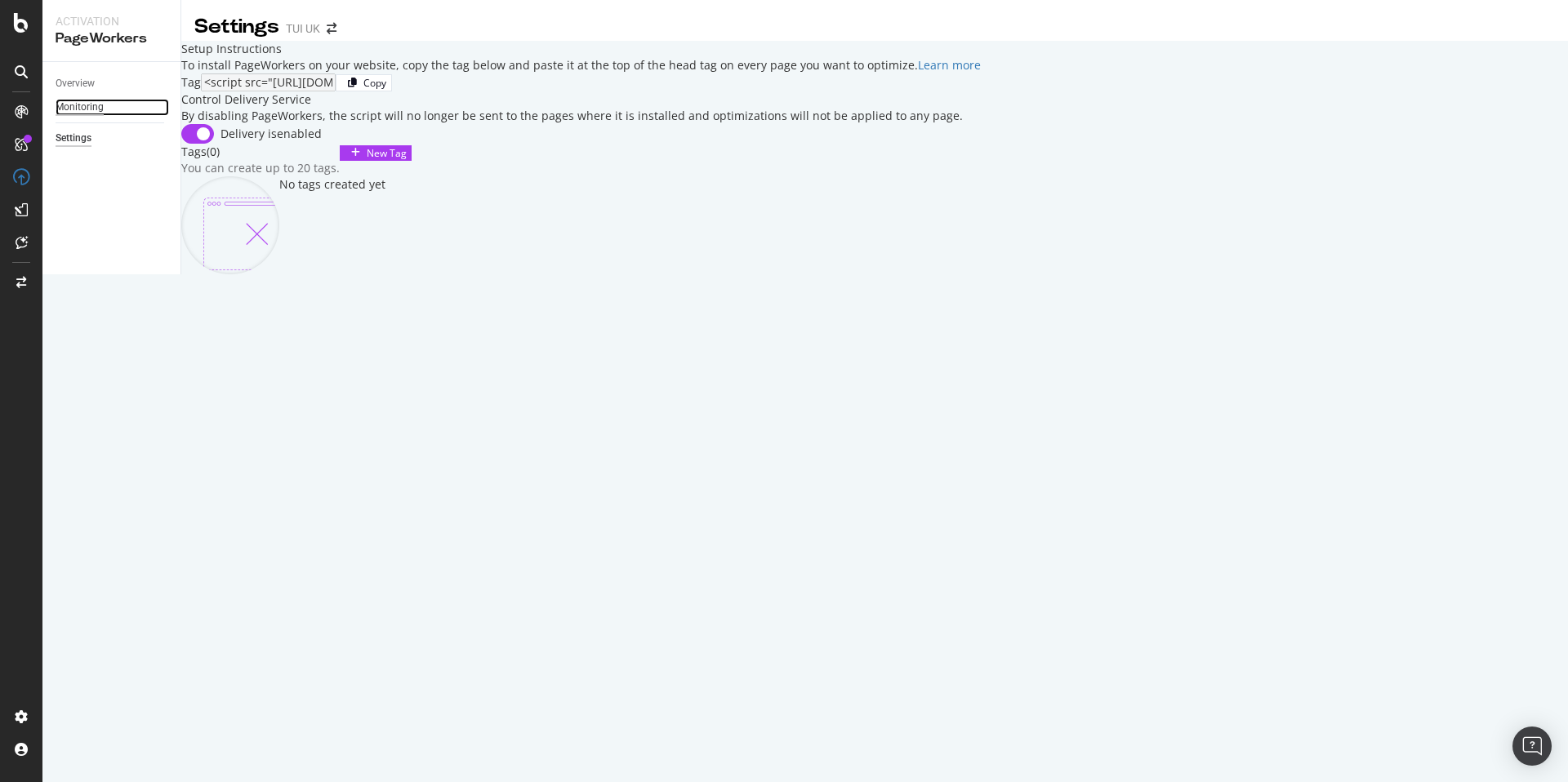
click at [98, 104] on div "Monitoring" at bounding box center [80, 107] width 48 height 17
